Goal: Information Seeking & Learning: Learn about a topic

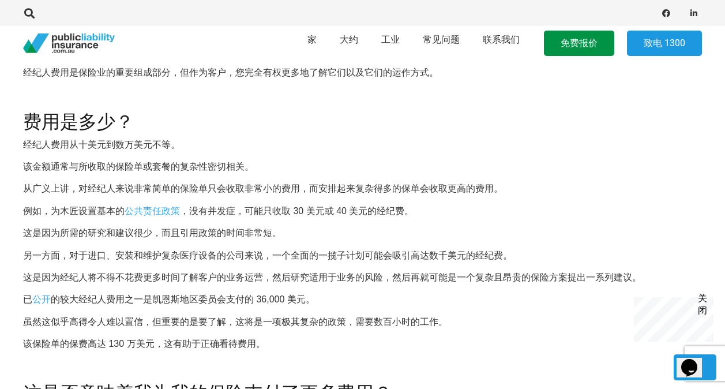
scroll to position [489, 0]
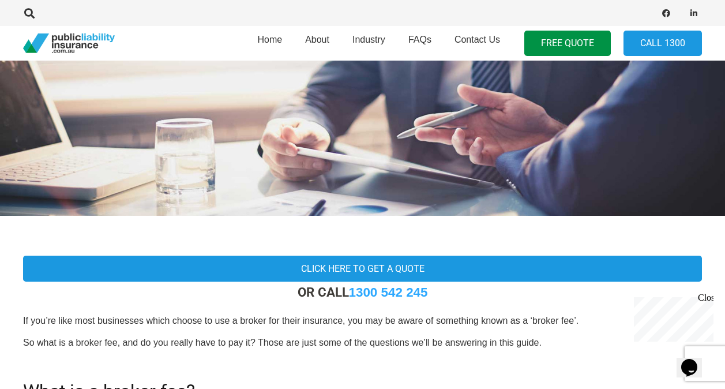
scroll to position [0, 0]
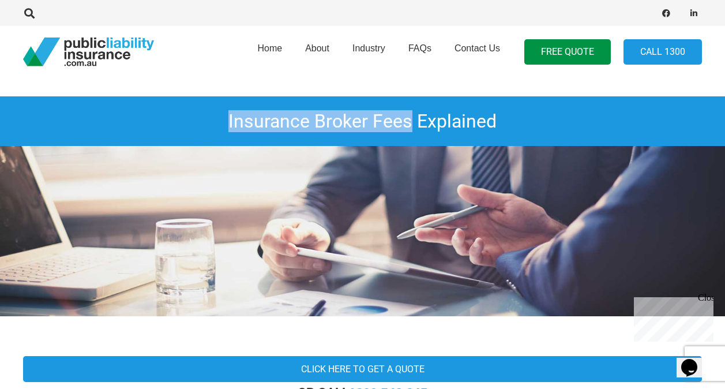
drag, startPoint x: 226, startPoint y: 114, endPoint x: 412, endPoint y: 123, distance: 185.9
click at [412, 123] on h1 "Insurance Broker Fees Explained" at bounding box center [362, 121] width 725 height 50
copy h1 "Insurance Broker Fees"
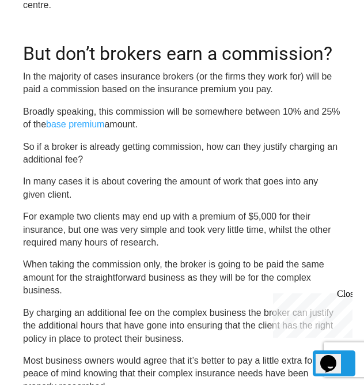
scroll to position [1572, 0]
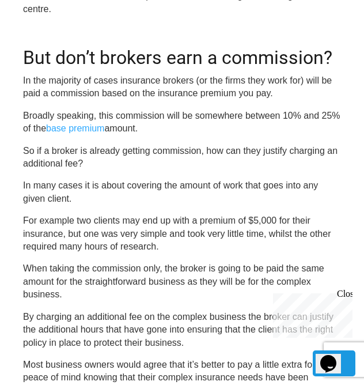
drag, startPoint x: 27, startPoint y: 112, endPoint x: 143, endPoint y: 129, distance: 117.0
click at [143, 129] on p "Broadly speaking, this commission will be somewhere between 10% and 25% of the …" at bounding box center [182, 123] width 318 height 26
drag, startPoint x: 143, startPoint y: 129, endPoint x: 21, endPoint y: 116, distance: 122.8
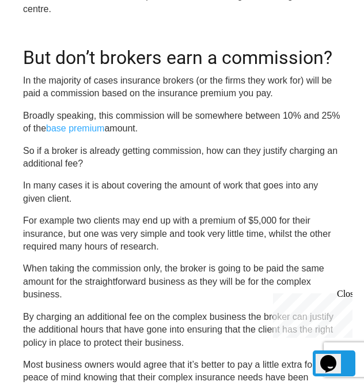
copy p "Broadly speaking, this commission will be somewhere between 10% and 25% of the …"
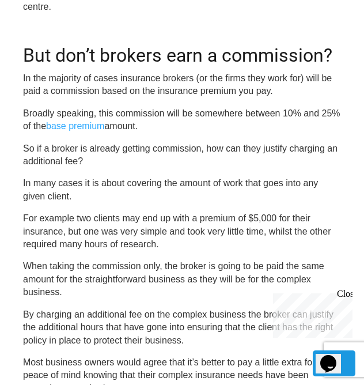
scroll to position [1571, 0]
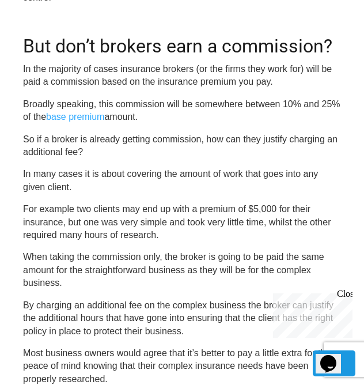
scroll to position [1580, 0]
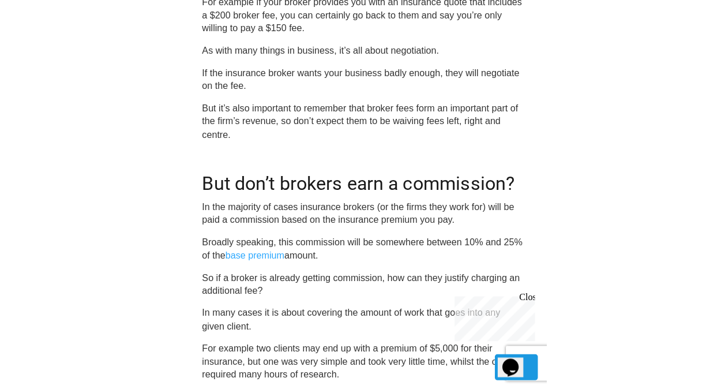
scroll to position [1441, 0]
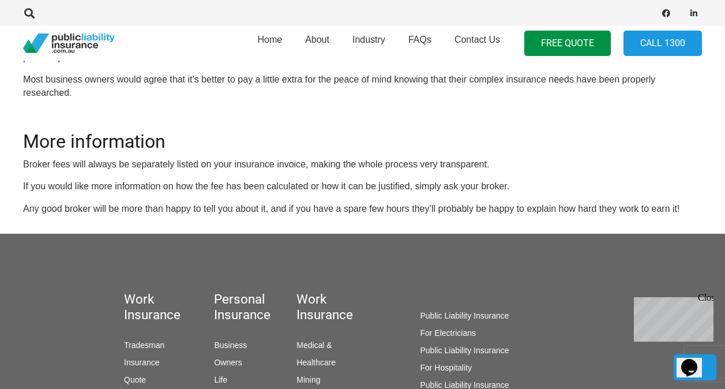
click at [667, 180] on p "If you would like more information on how the fee has been calculated or how it…" at bounding box center [362, 186] width 679 height 13
